Goal: Task Accomplishment & Management: Use online tool/utility

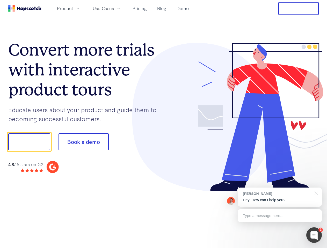
click at [164, 124] on div at bounding box center [241, 117] width 155 height 149
click at [73, 8] on span "Product" at bounding box center [65, 8] width 16 height 6
click at [114, 8] on span "Use Cases" at bounding box center [103, 8] width 21 height 6
click at [298, 9] on button "Free Trial" at bounding box center [298, 8] width 40 height 13
click at [29, 142] on button "Show me!" at bounding box center [29, 142] width 42 height 17
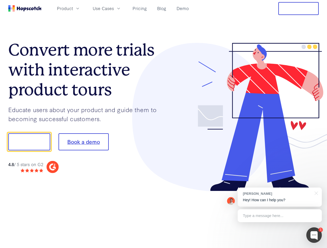
click at [83, 142] on button "Book a demo" at bounding box center [83, 142] width 50 height 17
click at [314, 235] on div at bounding box center [314, 236] width 16 height 16
click at [279, 197] on div "[PERSON_NAME] Hey! How can I help you?" at bounding box center [280, 197] width 84 height 19
click at [315, 193] on div at bounding box center [273, 141] width 97 height 173
click at [279, 216] on div at bounding box center [273, 175] width 97 height 103
